Goal: Download file/media

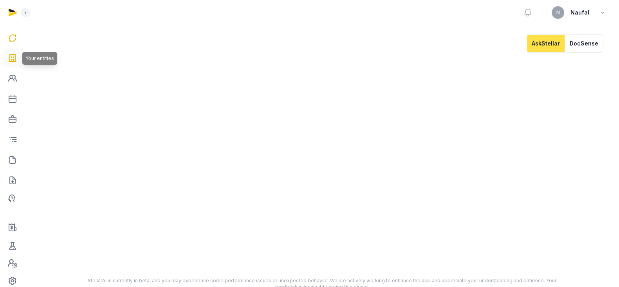
click at [12, 57] on icon at bounding box center [12, 58] width 9 height 13
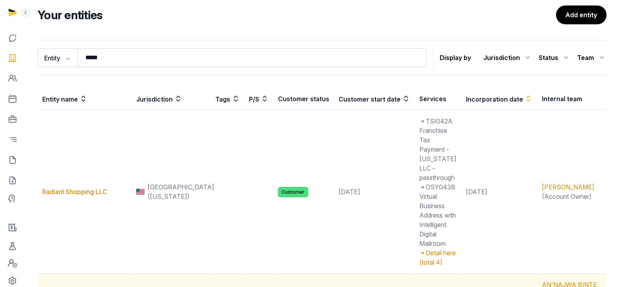
scroll to position [78, 0]
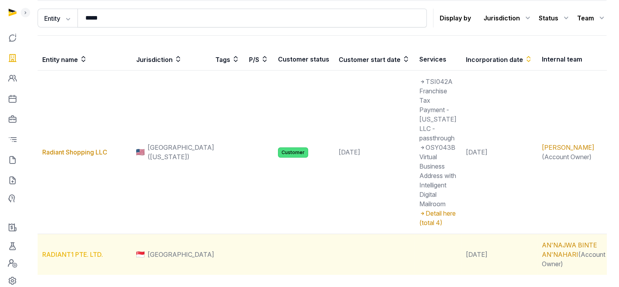
click at [92, 250] on link "RADIANT1 PTE. LTD." at bounding box center [72, 254] width 61 height 8
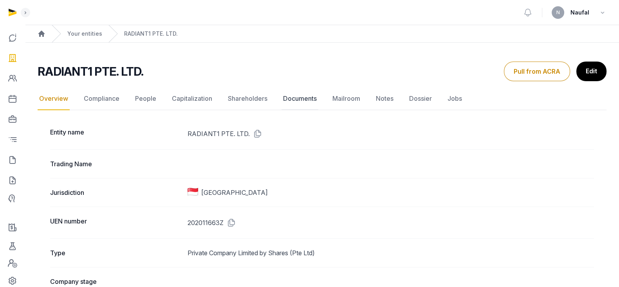
click at [293, 96] on link "Documents" at bounding box center [300, 98] width 37 height 23
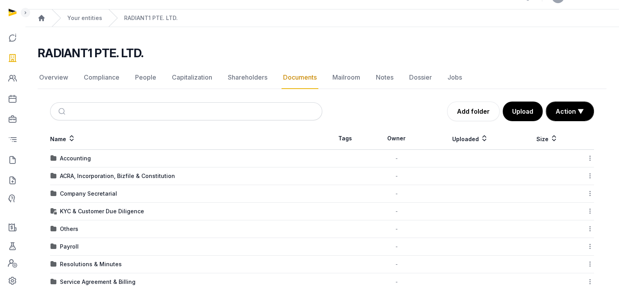
scroll to position [86, 0]
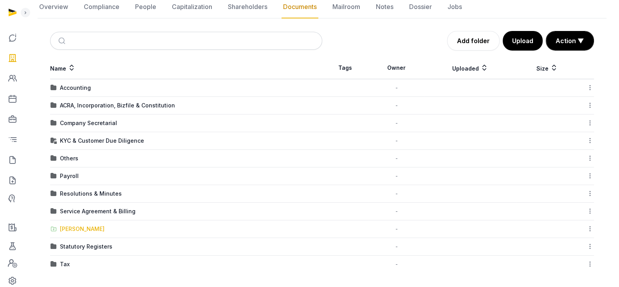
click at [71, 226] on div "[PERSON_NAME]" at bounding box center [82, 229] width 45 height 8
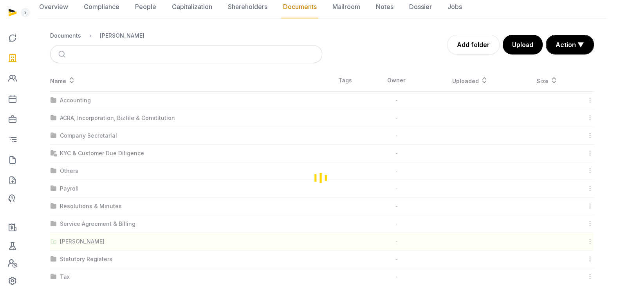
scroll to position [0, 0]
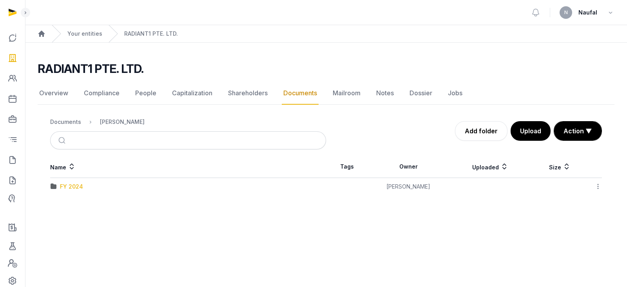
click at [76, 184] on div "FY 2024" at bounding box center [71, 187] width 23 height 8
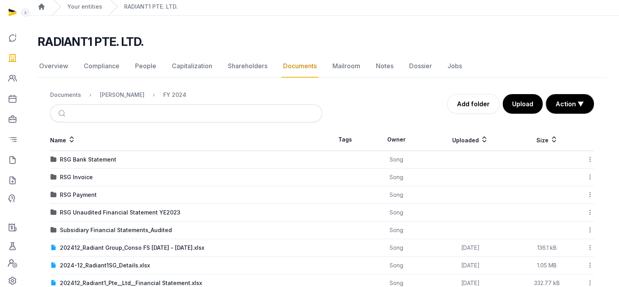
scroll to position [47, 0]
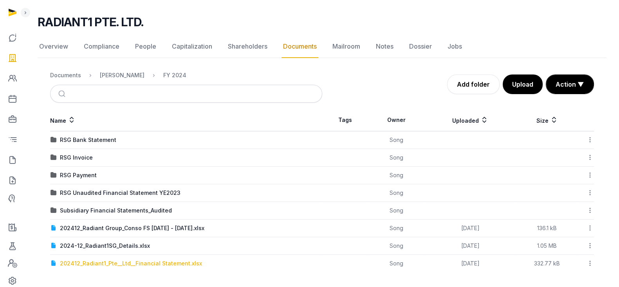
click at [159, 263] on div "202412_Radiant1_Pte__Ltd__Financial Statement.xlsx" at bounding box center [131, 263] width 142 height 8
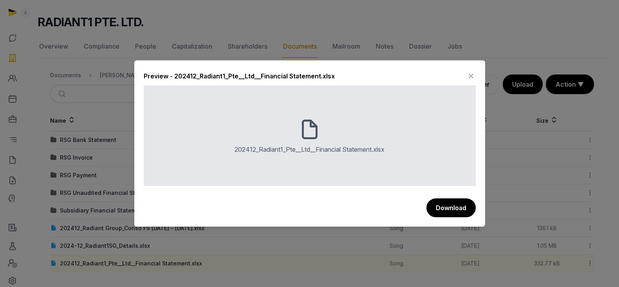
click at [469, 76] on icon at bounding box center [471, 76] width 9 height 13
